Goal: Book appointment/travel/reservation

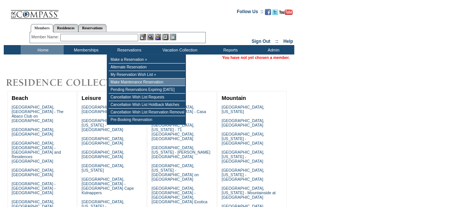
click at [130, 84] on td "Make Maintenance Reservation" at bounding box center [147, 81] width 76 height 7
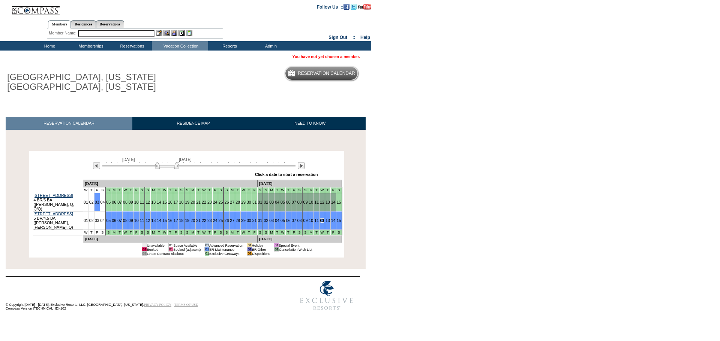
click at [169, 169] on img at bounding box center [167, 165] width 24 height 7
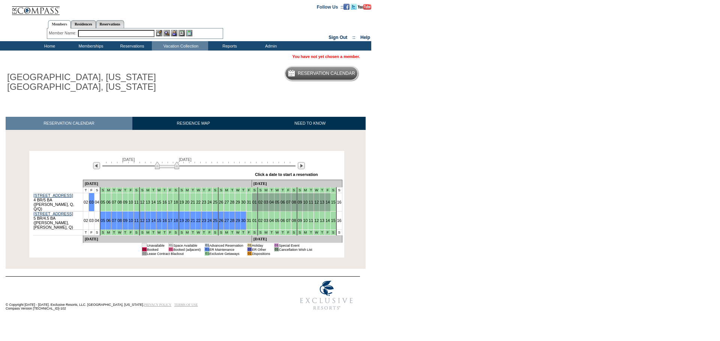
click at [166, 168] on img at bounding box center [167, 165] width 24 height 7
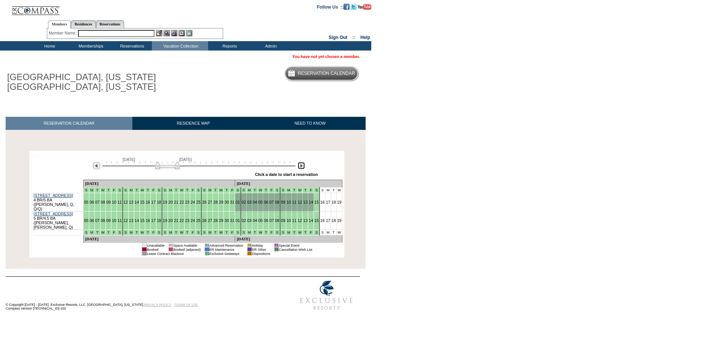
click at [301, 167] on img at bounding box center [301, 165] width 7 height 7
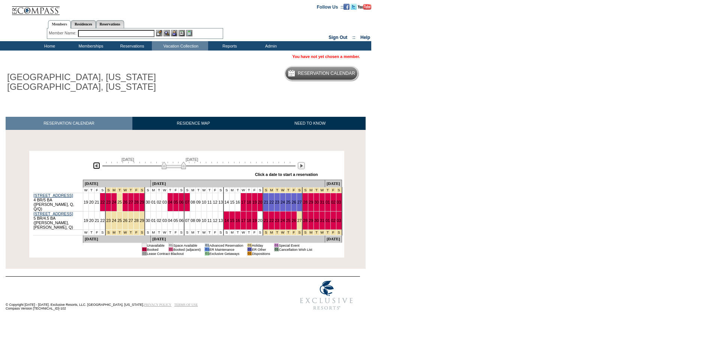
click at [96, 167] on img at bounding box center [96, 165] width 7 height 7
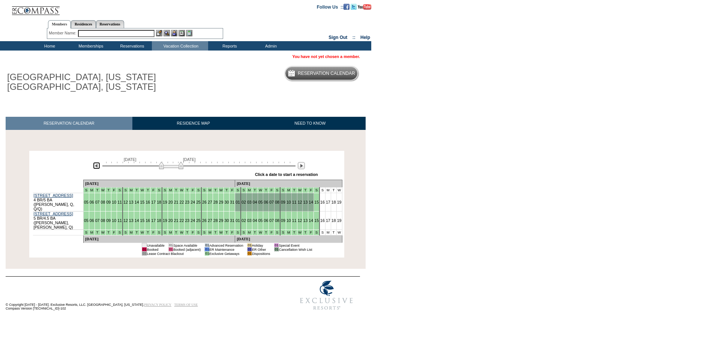
drag, startPoint x: 168, startPoint y: 166, endPoint x: 172, endPoint y: 166, distance: 4.5
click at [172, 166] on img at bounding box center [171, 165] width 24 height 7
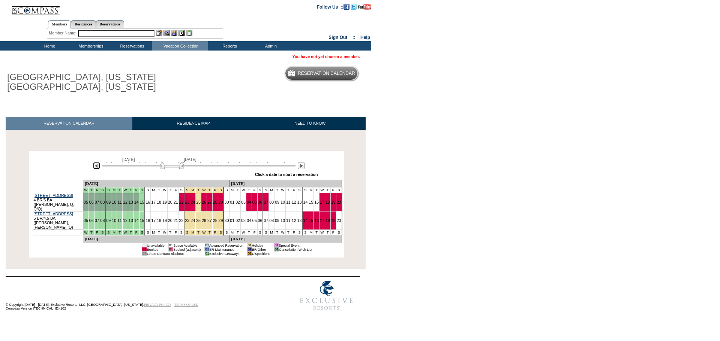
click at [166, 168] on img at bounding box center [172, 165] width 24 height 7
click at [167, 165] on img at bounding box center [170, 165] width 24 height 7
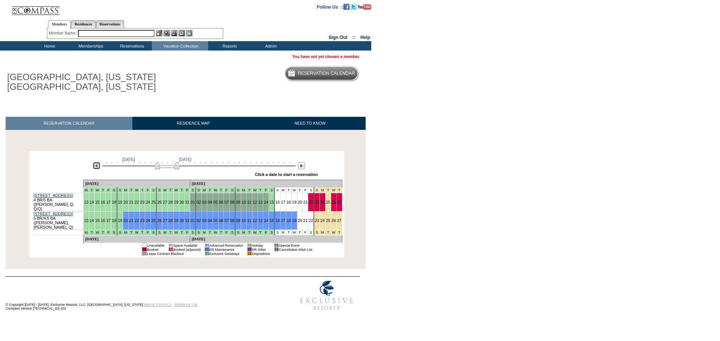
click at [165, 165] on img at bounding box center [167, 165] width 24 height 7
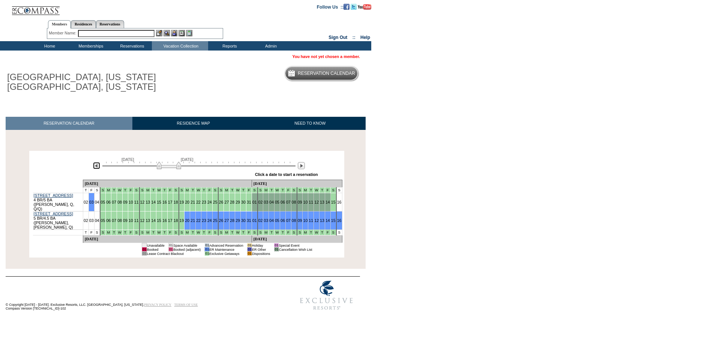
click at [168, 165] on img at bounding box center [169, 165] width 24 height 7
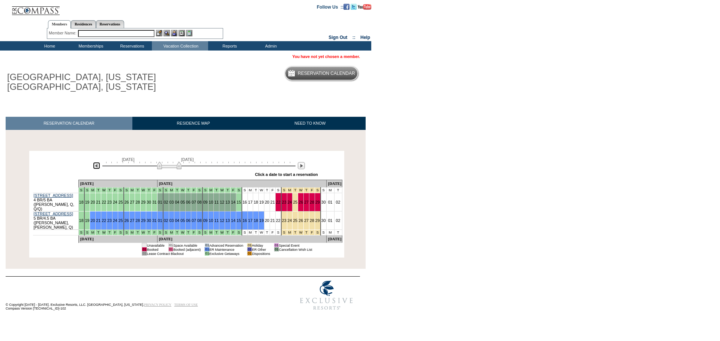
click at [168, 165] on img at bounding box center [169, 165] width 24 height 7
click at [168, 55] on td "Residence Collection" at bounding box center [182, 55] width 56 height 7
